Goal: Task Accomplishment & Management: Use online tool/utility

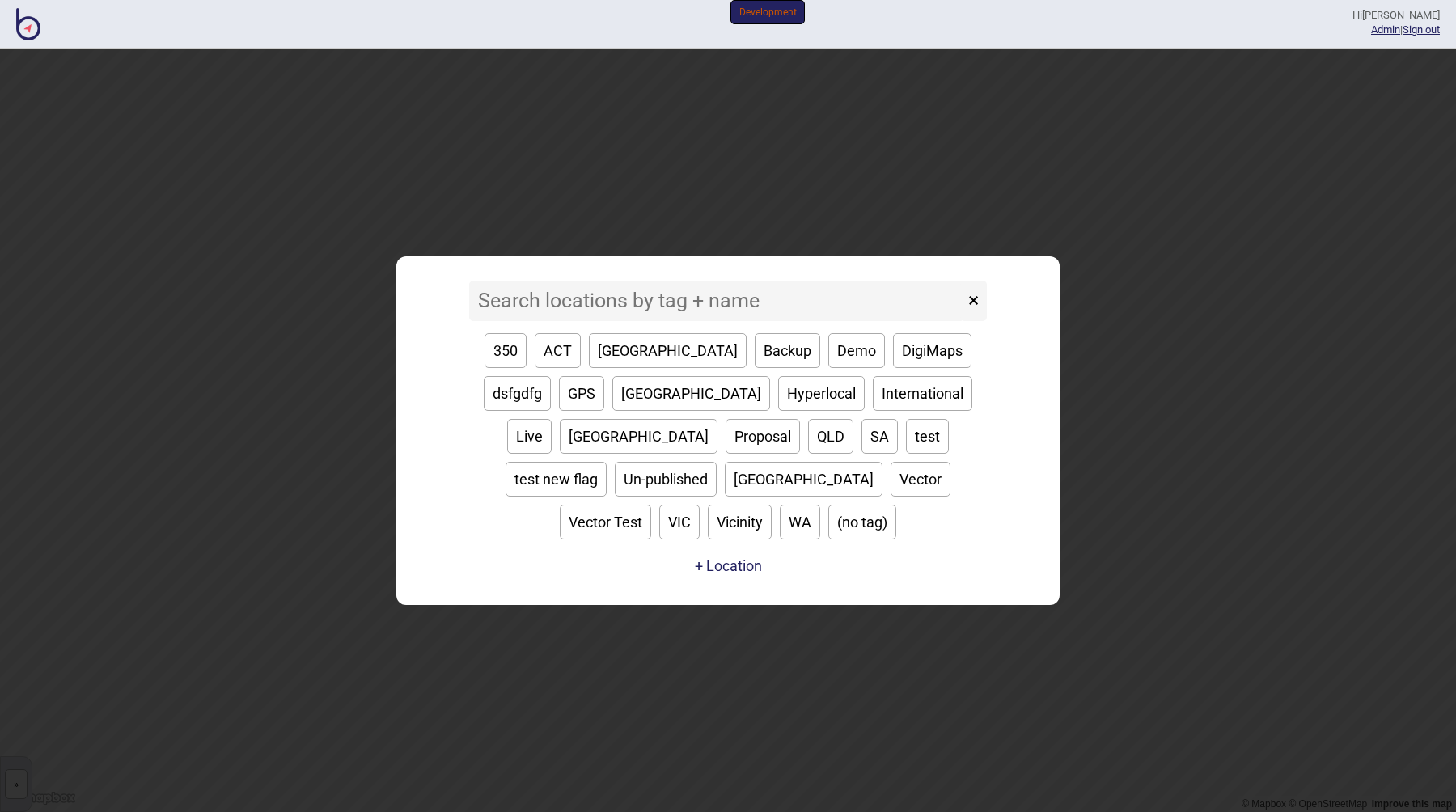
click at [755, 364] on button "Backup" at bounding box center [787, 351] width 65 height 35
type input "Backup"
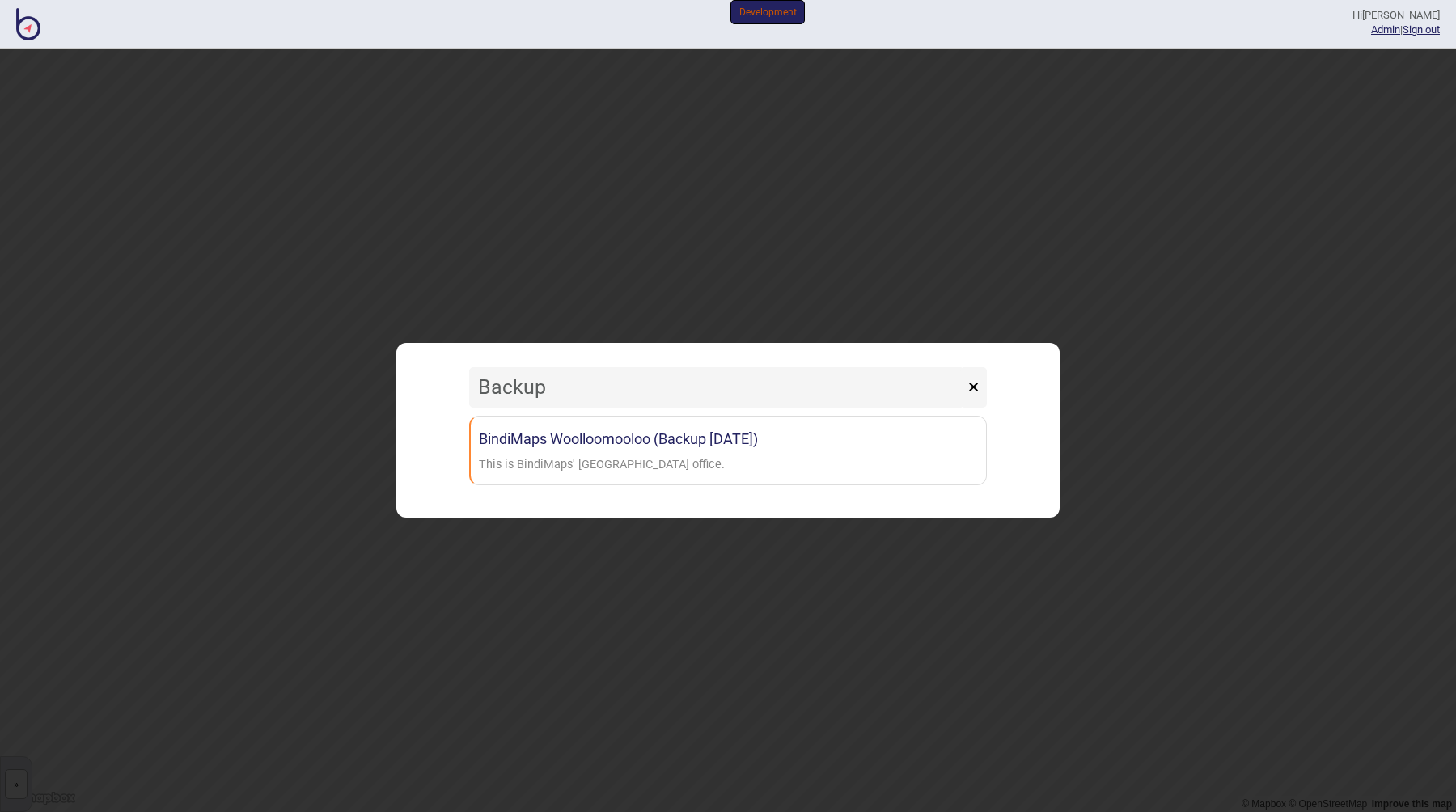
click at [681, 379] on input "Backup" at bounding box center [716, 387] width 495 height 40
click at [12, 20] on header "Hi [PERSON_NAME] Admin | Sign out Development" at bounding box center [728, 24] width 1456 height 29
click at [18, 23] on img at bounding box center [28, 24] width 24 height 33
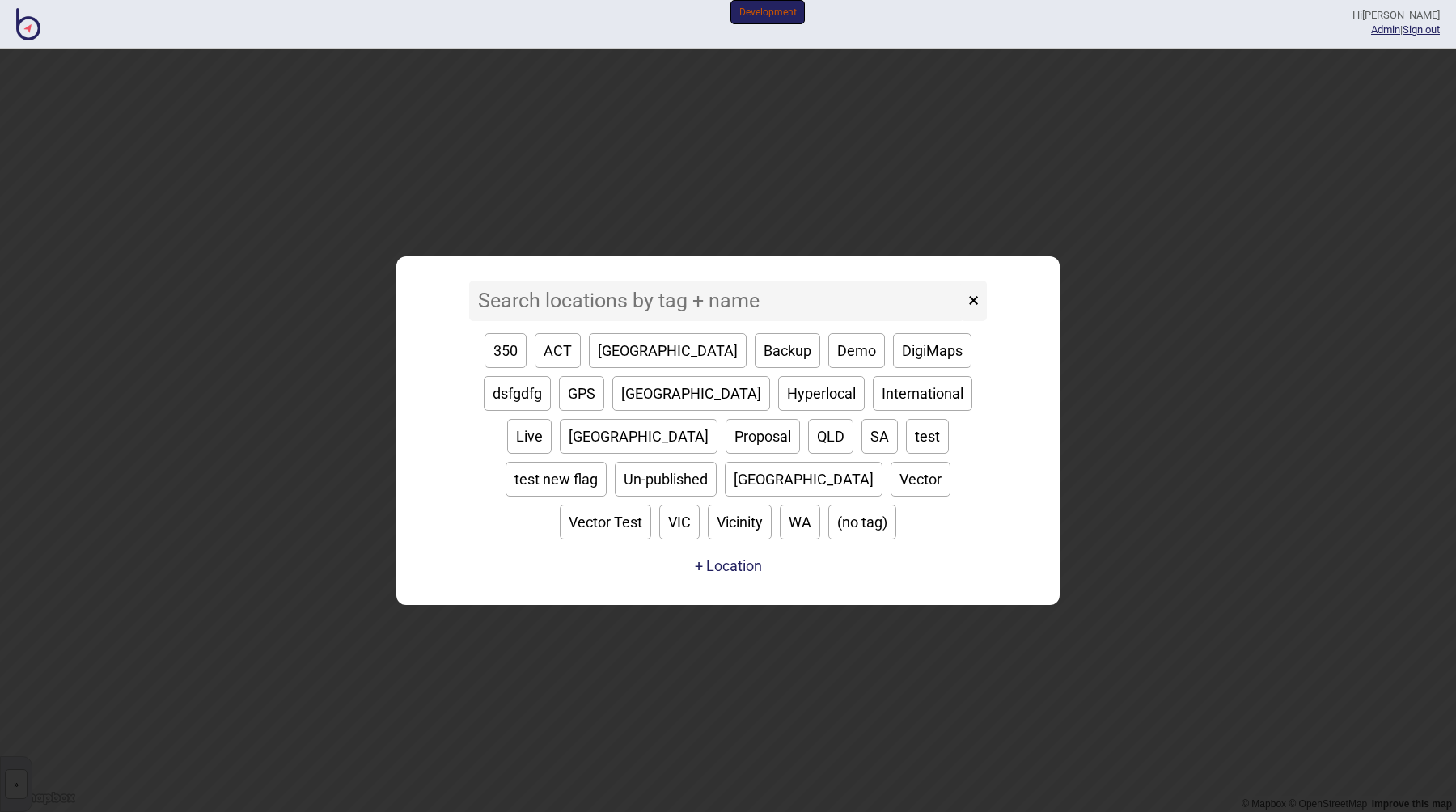
click at [607, 461] on button "test new flag" at bounding box center [556, 479] width 101 height 35
type input "test new flag"
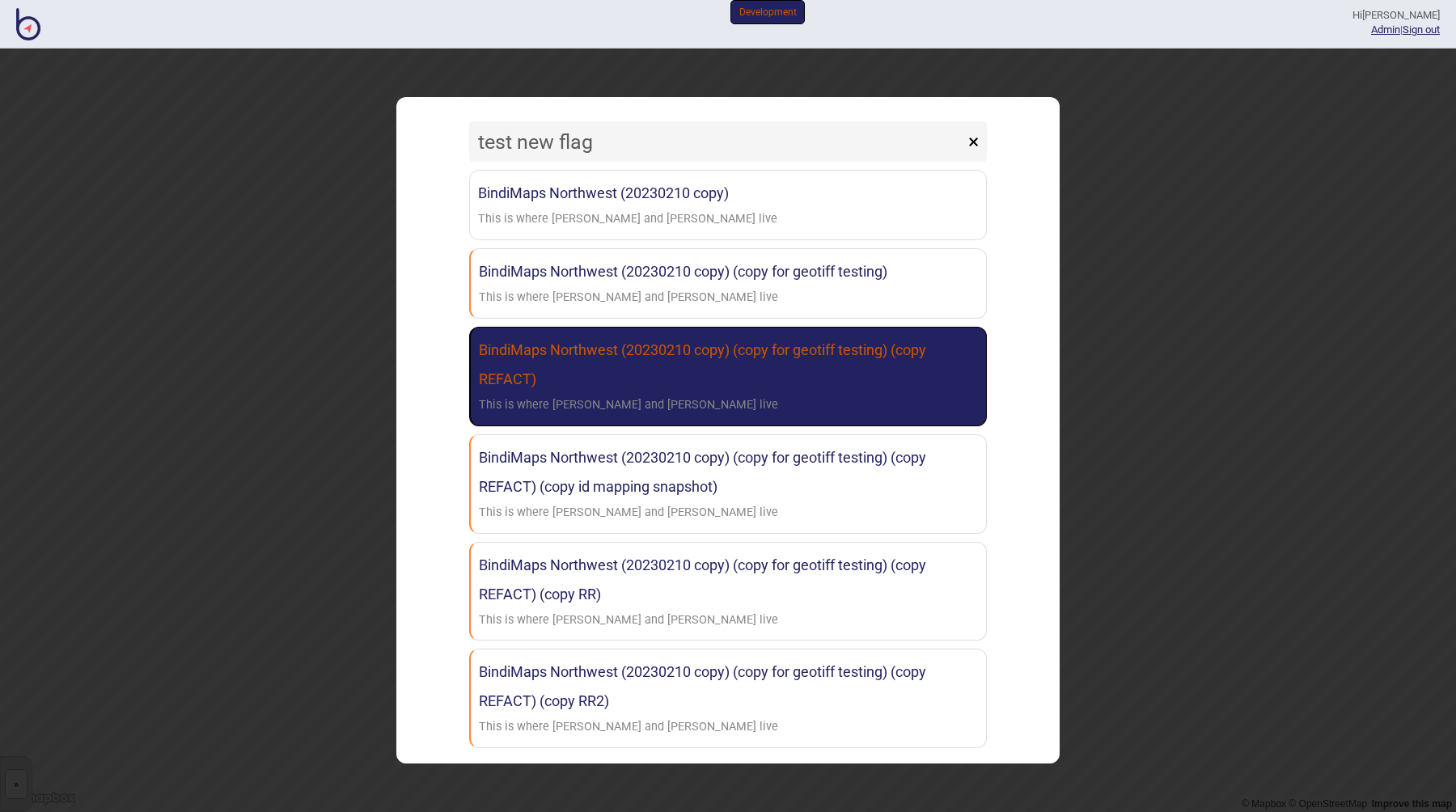
click at [648, 379] on link "BindiMaps Northwest (20230210 copy) (copy for geotiff testing) (copy REFACT) Th…" at bounding box center [728, 376] width 518 height 99
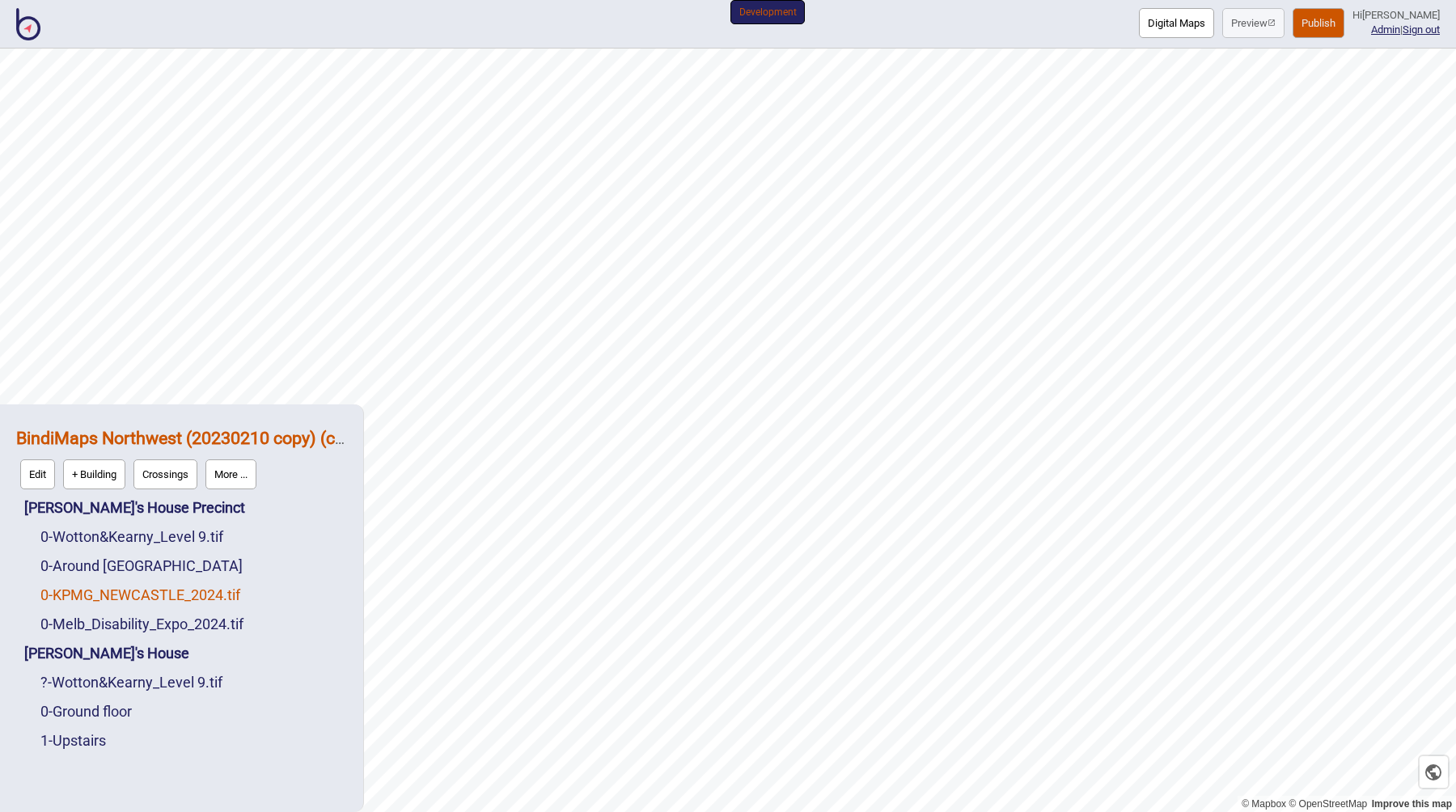
click at [119, 593] on link "0 - KPMG_NEWCASTLE_2024.tif" at bounding box center [139, 594] width 200 height 17
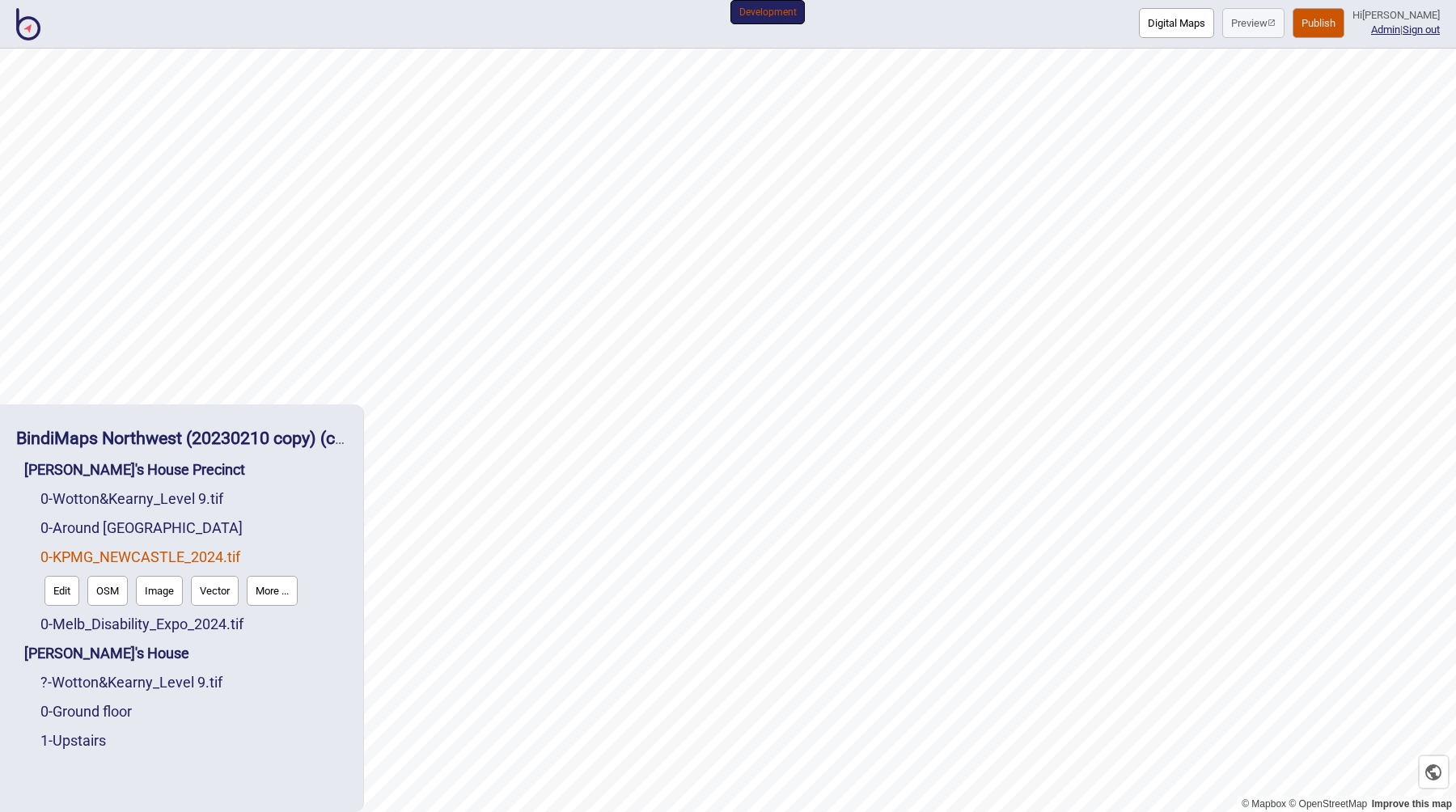
click at [61, 590] on button "Edit" at bounding box center [62, 591] width 35 height 30
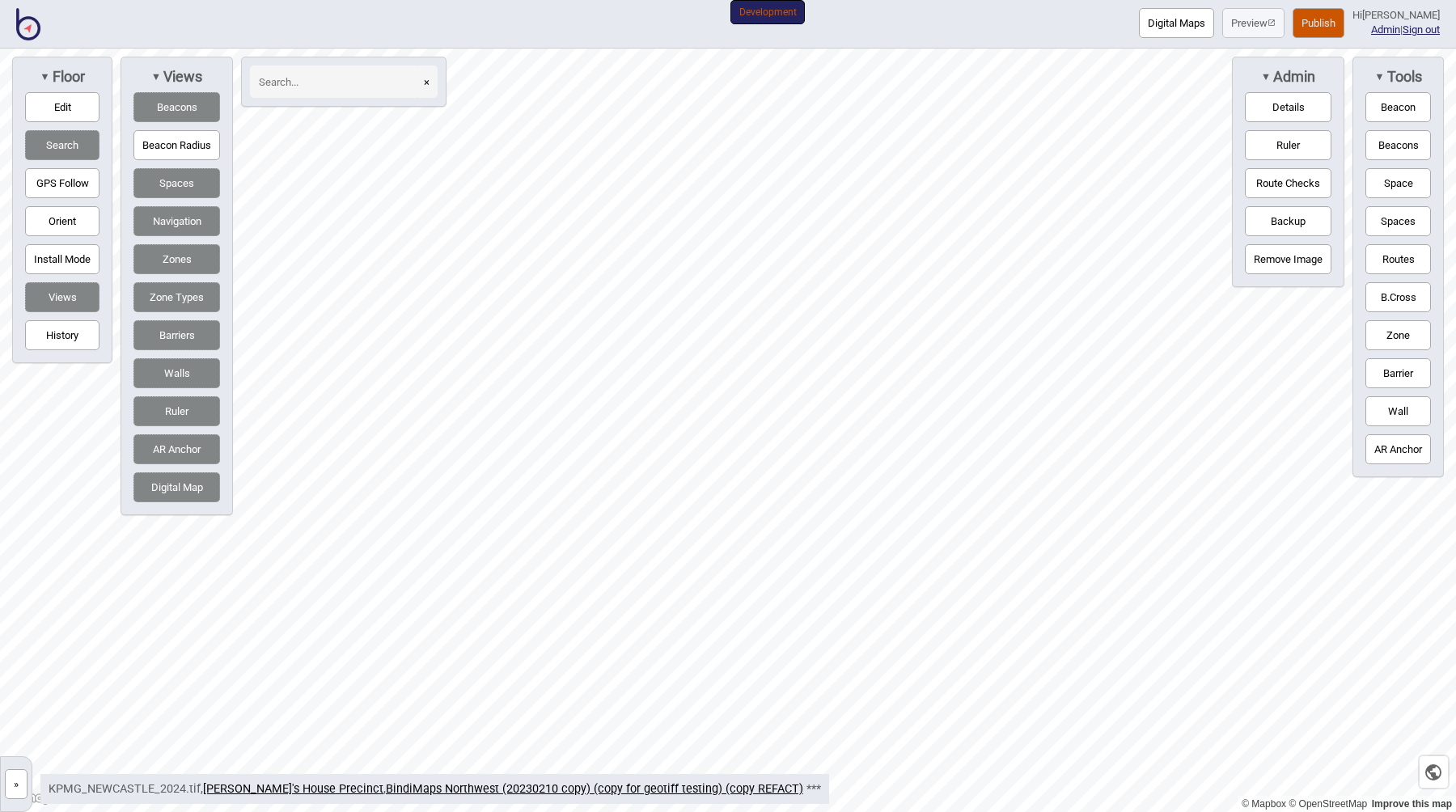
click at [1414, 333] on button "Zone" at bounding box center [1398, 335] width 65 height 30
click at [588, 528] on div "Map marker" at bounding box center [588, 527] width 24 height 24
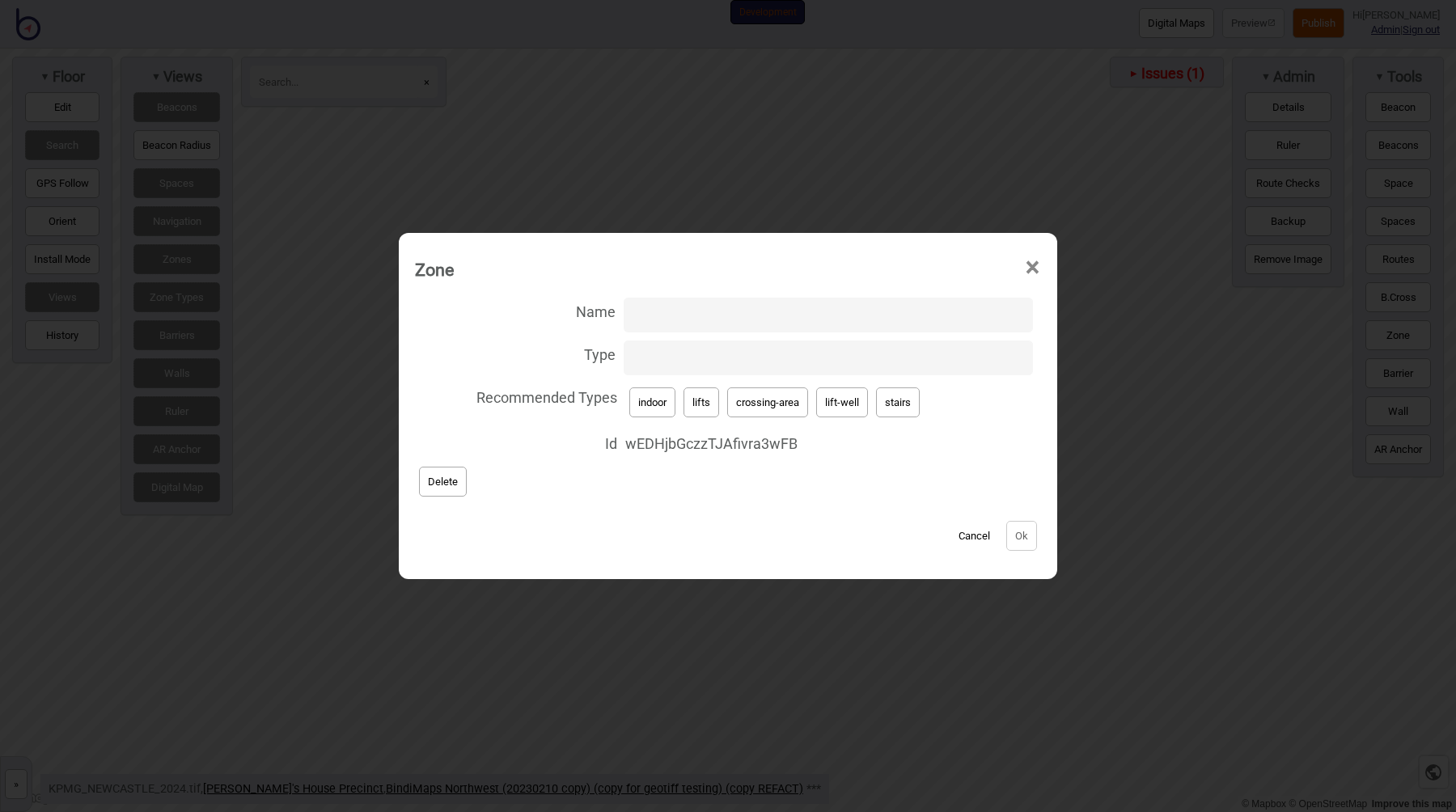
click at [888, 404] on button "stairs" at bounding box center [897, 402] width 43 height 30
click at [852, 403] on button "lift-well" at bounding box center [842, 402] width 52 height 30
click at [794, 402] on button "crossing-area" at bounding box center [767, 402] width 81 height 30
click at [675, 406] on button "indoor" at bounding box center [652, 402] width 46 height 30
click at [698, 409] on button "lifts" at bounding box center [701, 402] width 36 height 30
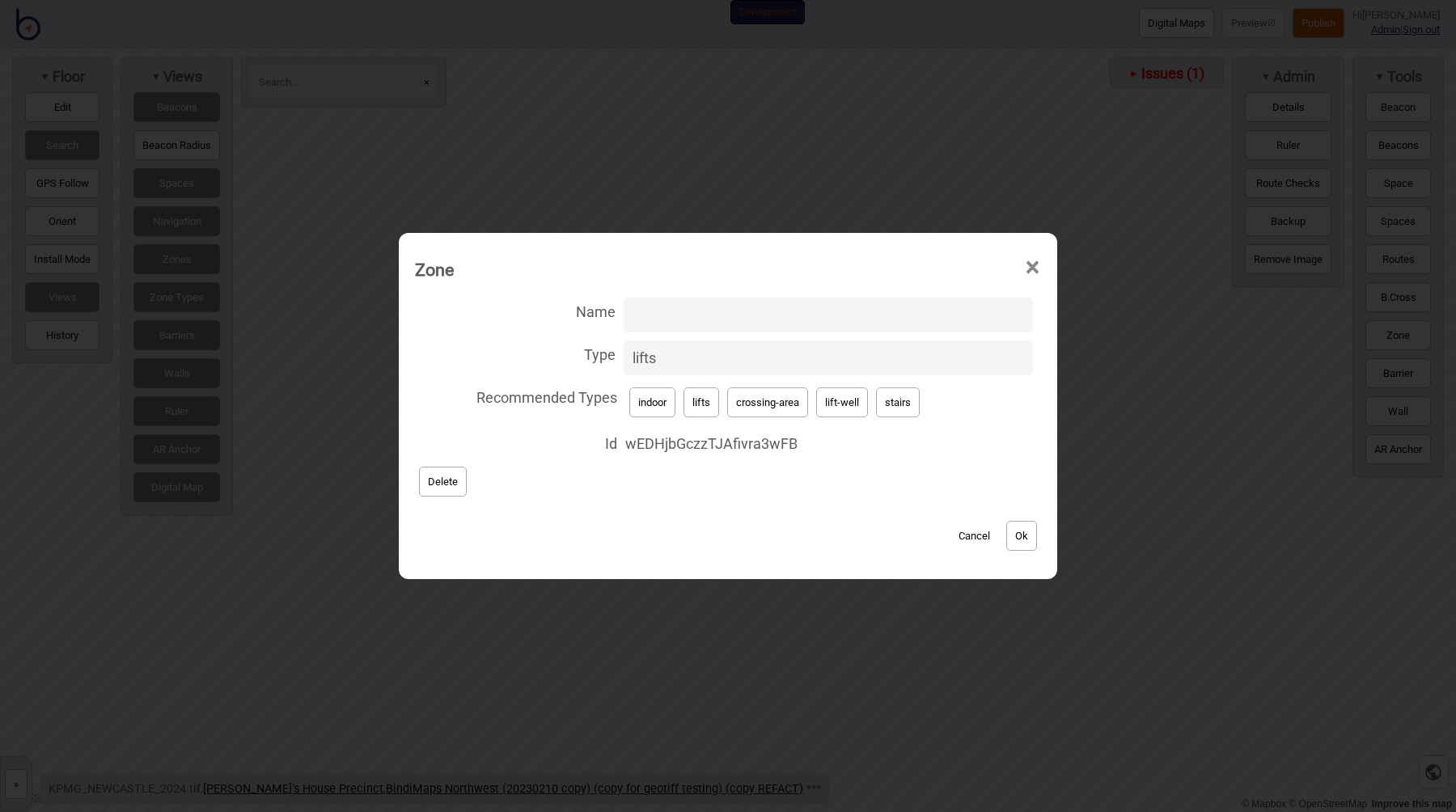
click at [891, 406] on button "stairs" at bounding box center [897, 402] width 43 height 30
type input "stairs"
click at [1016, 534] on button "Ok" at bounding box center [1021, 536] width 31 height 30
